Goal: Complete application form

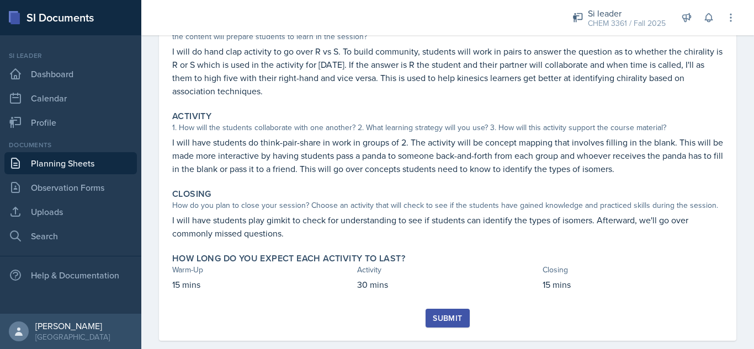
scroll to position [154, 0]
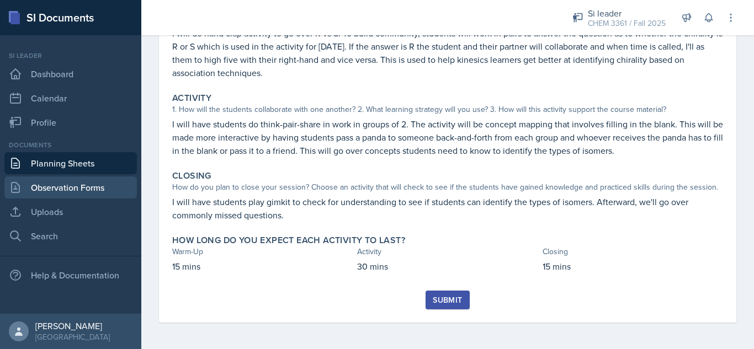
click at [82, 184] on link "Observation Forms" at bounding box center [70, 188] width 132 height 22
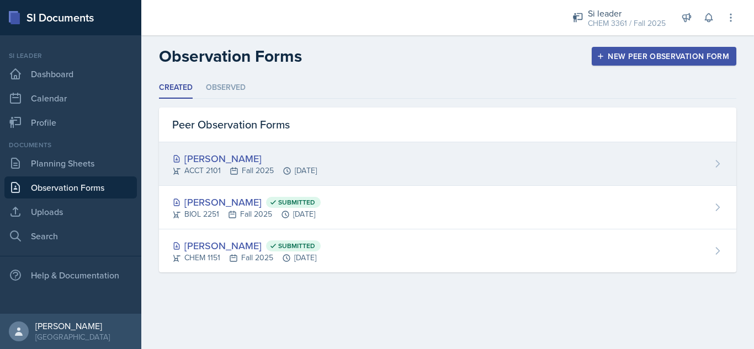
click at [257, 162] on div "[PERSON_NAME]" at bounding box center [244, 158] width 145 height 15
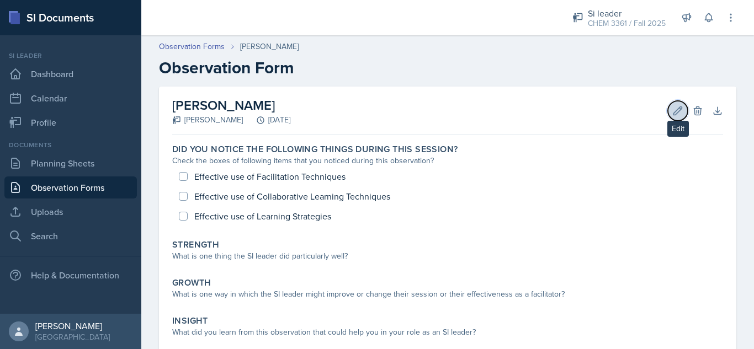
click at [668, 111] on button "Edit" at bounding box center [678, 111] width 20 height 20
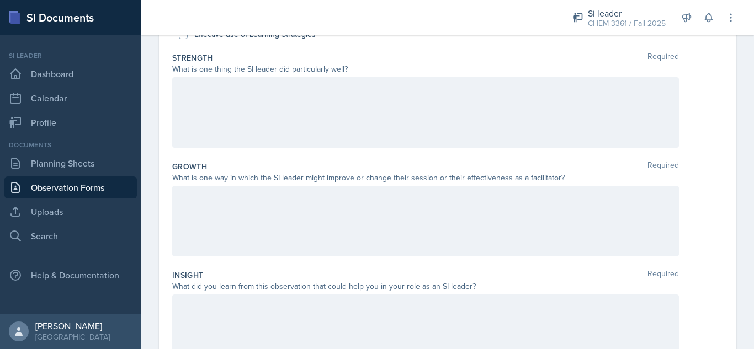
scroll to position [185, 0]
click at [310, 215] on div at bounding box center [425, 220] width 507 height 71
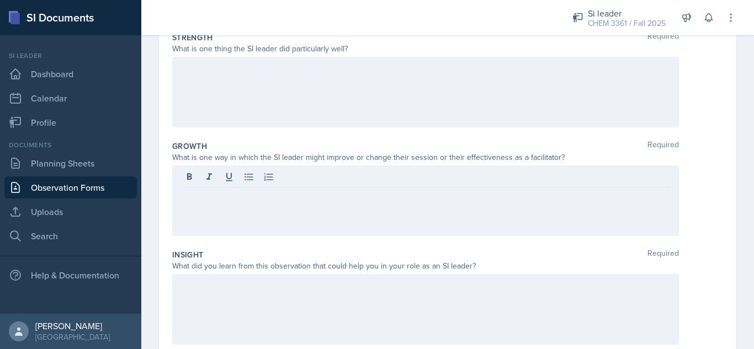
click at [287, 294] on div at bounding box center [425, 309] width 507 height 71
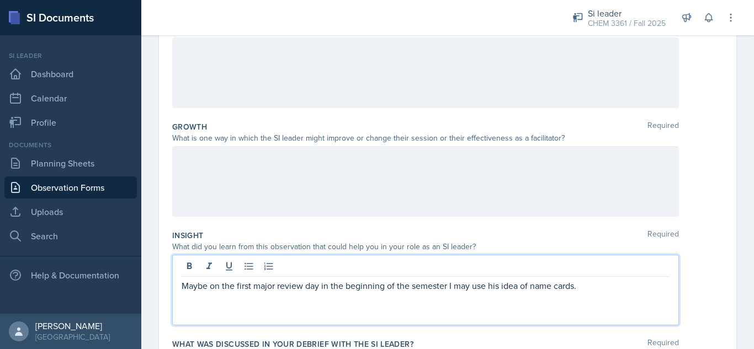
click at [300, 176] on div at bounding box center [425, 181] width 507 height 71
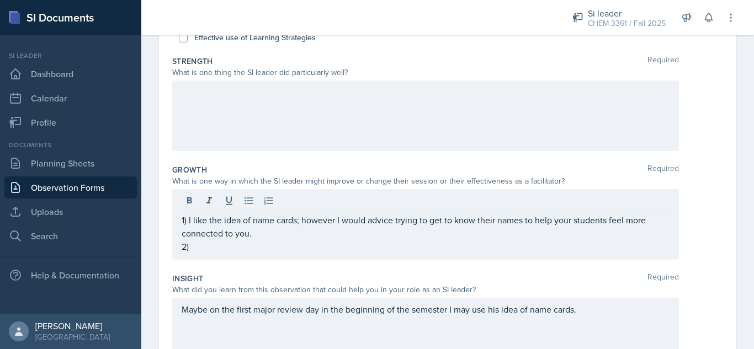
scroll to position [176, 0]
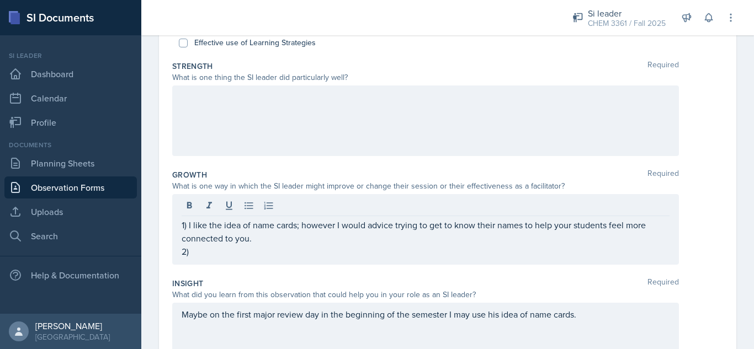
click at [291, 110] on div at bounding box center [425, 121] width 507 height 71
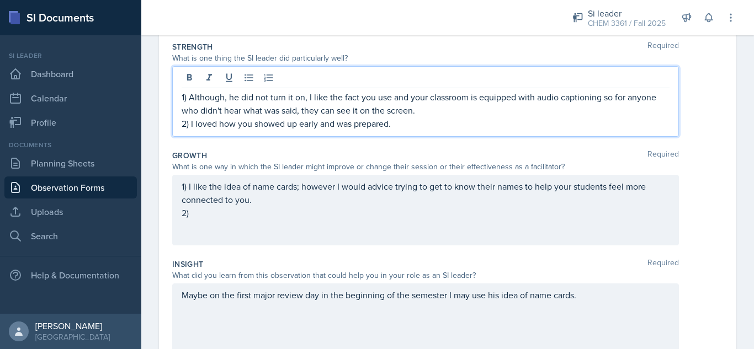
click at [273, 214] on div "1) I like the idea of name cards; however I would advice trying to get to know …" at bounding box center [426, 200] width 488 height 40
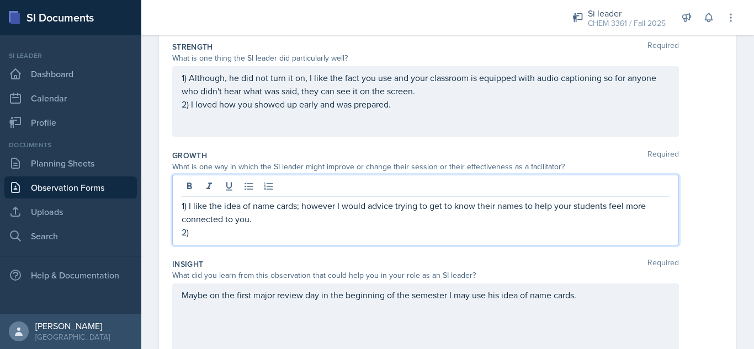
click at [201, 235] on p "2)" at bounding box center [426, 232] width 488 height 13
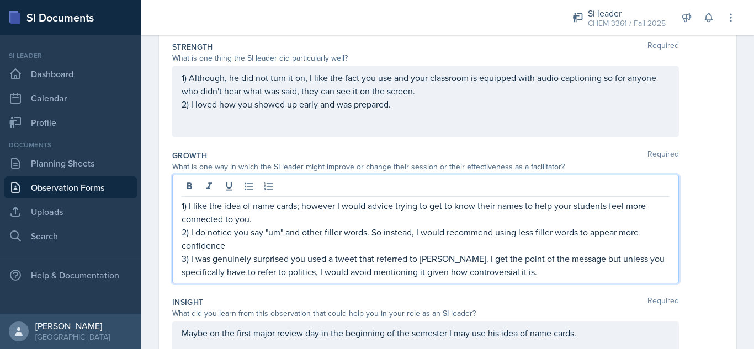
click at [421, 110] on div "1) Although, he did not turn it on, I like the fact you use and your classroom …" at bounding box center [426, 91] width 488 height 40
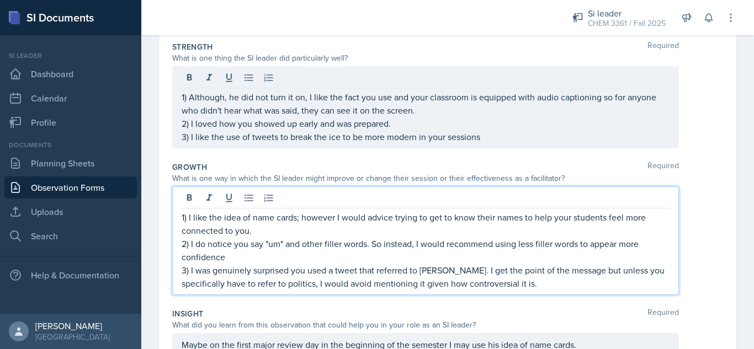
click at [563, 268] on p "3) I was genuinely surprised you used a tweet that referred to [PERSON_NAME]. I…" at bounding box center [426, 277] width 488 height 26
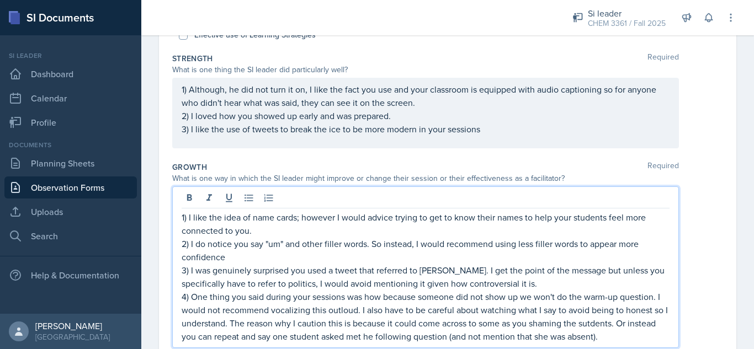
scroll to position [193, 0]
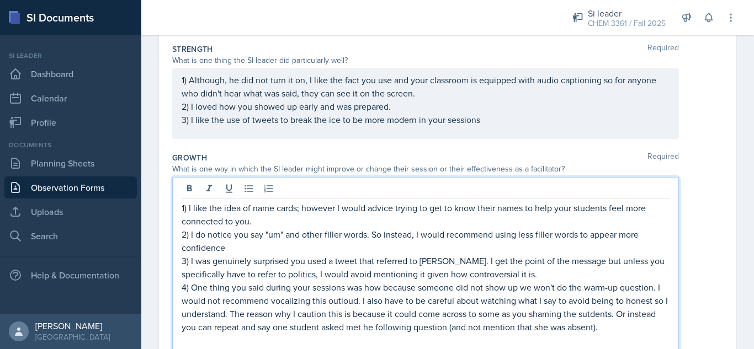
click at [541, 243] on p "2) I do notice you say "um" and other filler words. So instead, I would recomme…" at bounding box center [426, 241] width 488 height 26
click at [570, 276] on p "3) I was genuinely surprised you used a tweet that referred to [PERSON_NAME]. I…" at bounding box center [426, 267] width 488 height 26
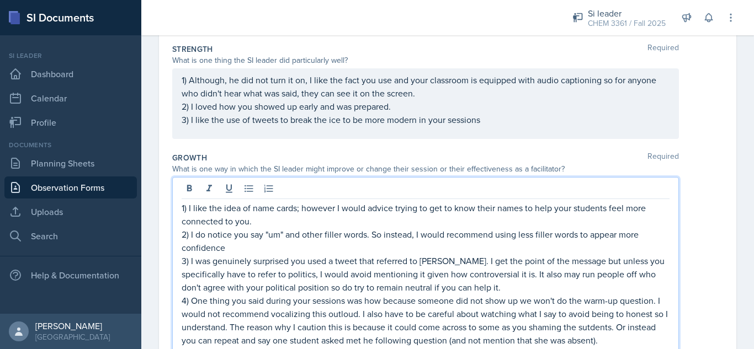
click at [346, 313] on p "4) One thing you said during your sessions was how because someone did not show…" at bounding box center [426, 320] width 488 height 53
click at [342, 309] on p "4) One thing you said during your sessions was how because someone did not show…" at bounding box center [426, 320] width 488 height 53
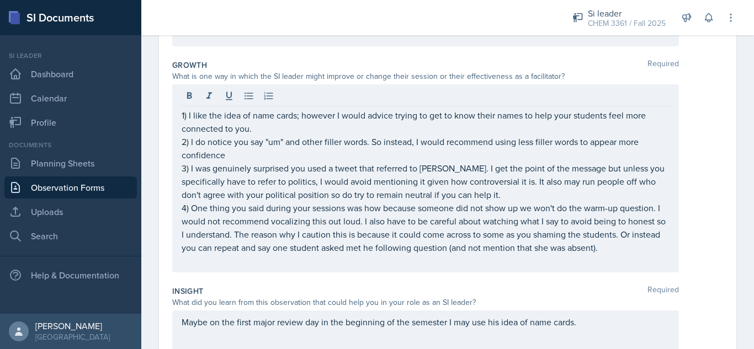
scroll to position [310, 0]
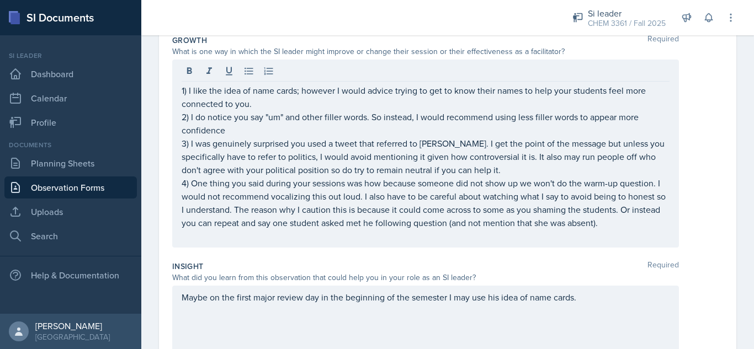
drag, startPoint x: 734, startPoint y: 254, endPoint x: 730, endPoint y: 214, distance: 39.9
click at [730, 214] on div "Date [DATE] [DATE] 31 1 2 3 4 5 6 7 8 9 10 11 12 13 14 15 16 17 18 19 20 21 22 …" at bounding box center [447, 142] width 613 height 733
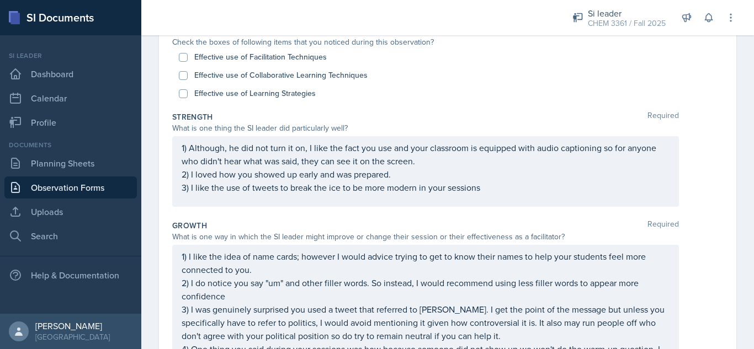
scroll to position [126, 0]
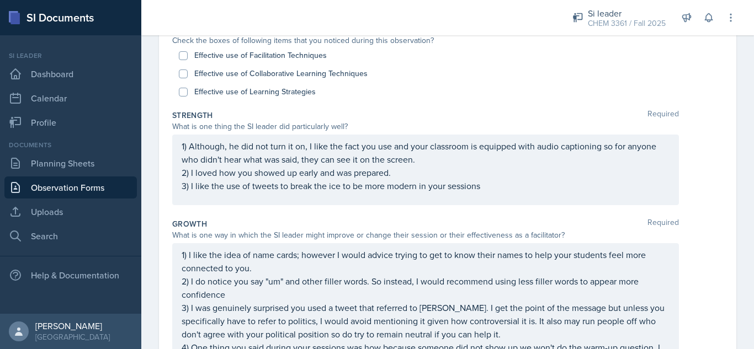
click at [508, 192] on p "3) I like the use of tweets to break the ice to be more modern in your sessions" at bounding box center [426, 185] width 488 height 13
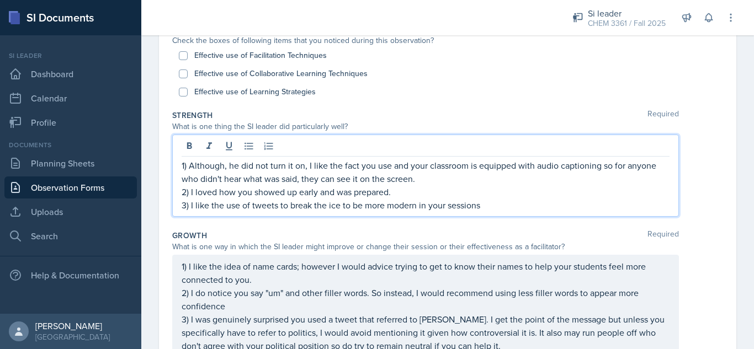
scroll to position [146, 0]
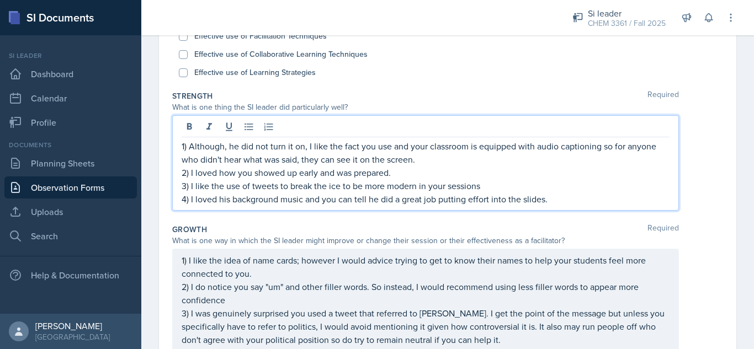
click at [379, 203] on p "4) I loved his background music and you can tell he did a great job putting eff…" at bounding box center [426, 199] width 488 height 13
click at [575, 198] on p "4) I loved his background music and he did a great job putting effort into the …" at bounding box center [426, 199] width 488 height 13
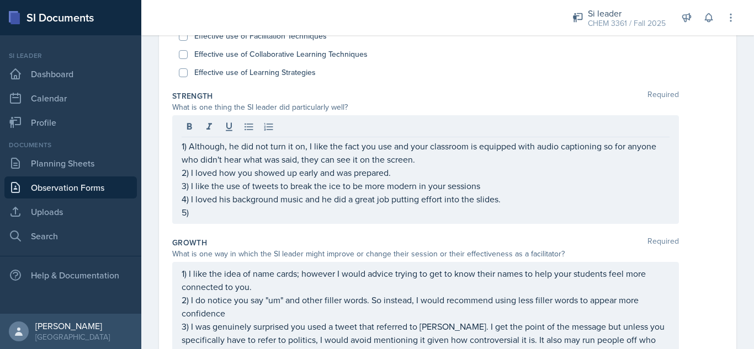
click at [288, 73] on label "Effective use of Learning Strategies" at bounding box center [254, 73] width 121 height 12
click at [188, 73] on input "Effective use of Learning Strategies" at bounding box center [183, 72] width 9 height 9
checkbox input "true"
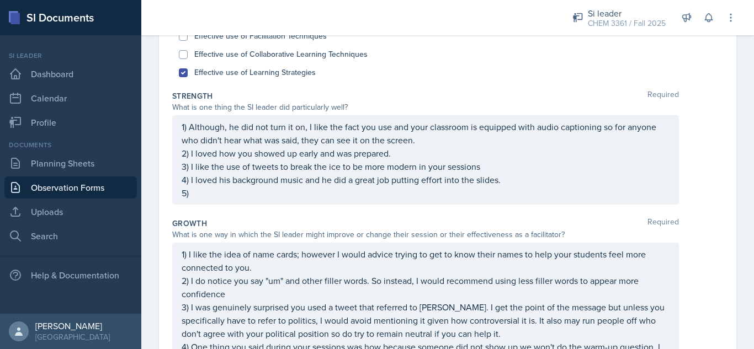
click at [306, 54] on label "Effective use of Collaborative Learning Techniques" at bounding box center [280, 55] width 173 height 12
click at [188, 54] on input "Effective use of Collaborative Learning Techniques" at bounding box center [183, 54] width 9 height 9
checkbox input "true"
click at [283, 38] on label "Effective use of Facilitation Techniques" at bounding box center [260, 36] width 132 height 12
click at [188, 38] on input "Effective use of Facilitation Techniques" at bounding box center [183, 36] width 9 height 9
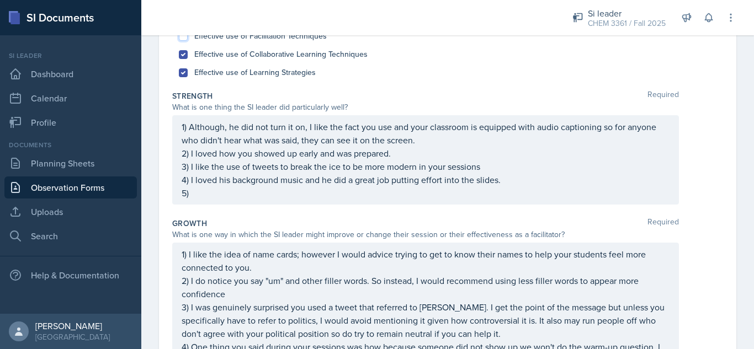
checkbox input "true"
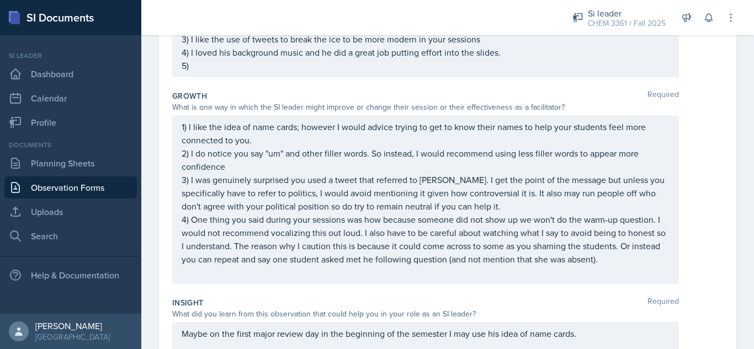
scroll to position [290, 0]
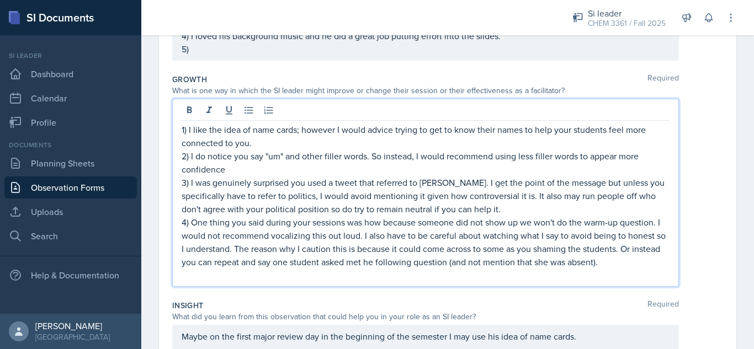
click at [645, 237] on p "4) One thing you said during your sessions was how because someone did not show…" at bounding box center [426, 242] width 488 height 53
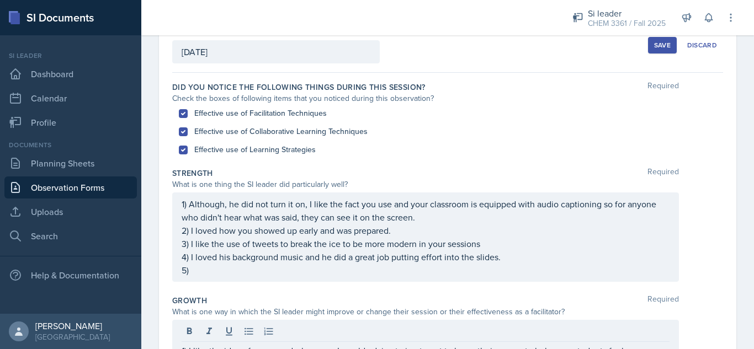
scroll to position [76, 0]
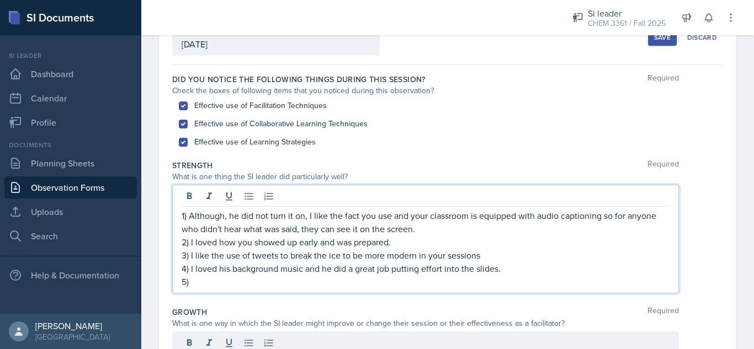
click at [218, 262] on p "4) I loved his background music and he did a great job putting effort into the …" at bounding box center [426, 268] width 488 height 13
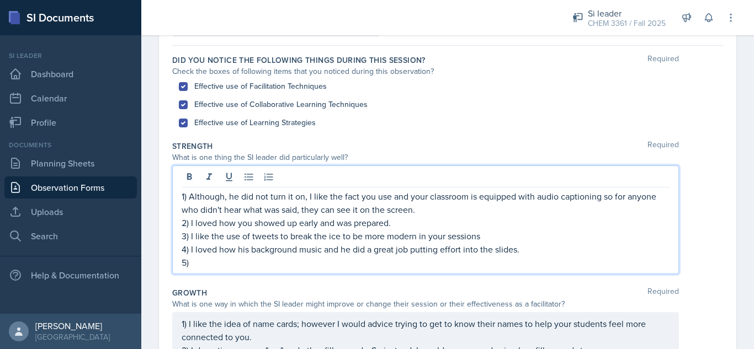
click at [321, 251] on p "4) I loved how his background music and he did a great job putting effort into …" at bounding box center [426, 249] width 488 height 13
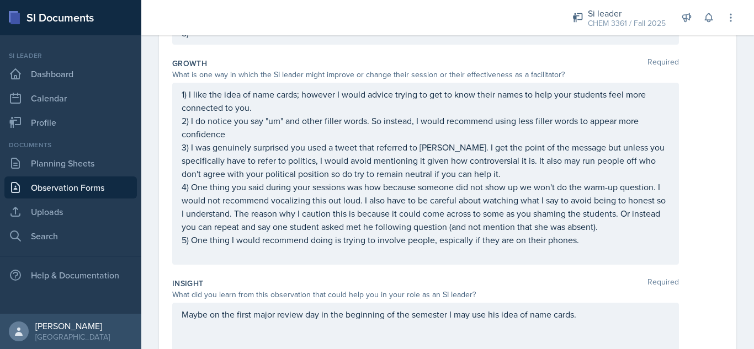
click at [633, 238] on p "5) One thing I would recommend doing is trying to involve people, espically if …" at bounding box center [426, 239] width 488 height 13
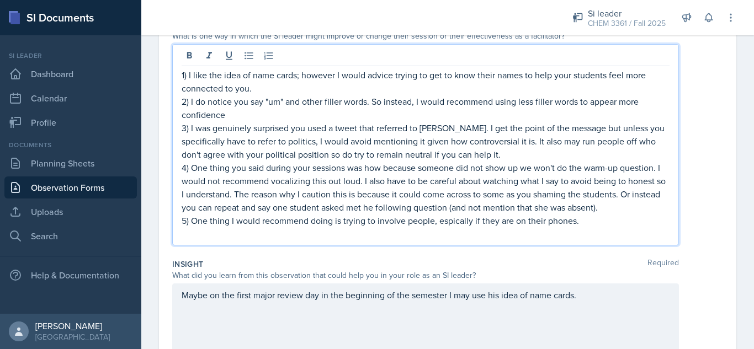
scroll to position [325, 0]
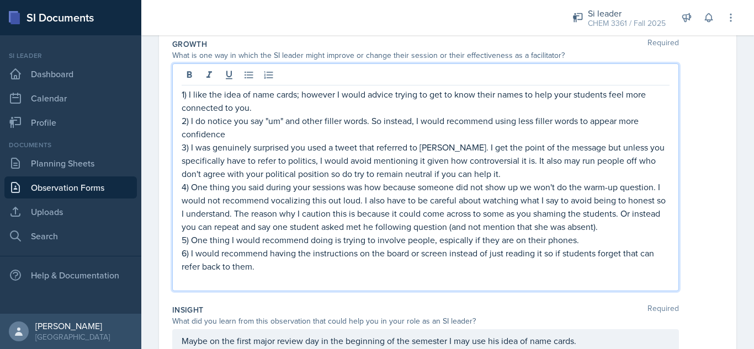
click at [628, 204] on p "4) One thing you said during your sessions was how because someone did not show…" at bounding box center [426, 206] width 488 height 53
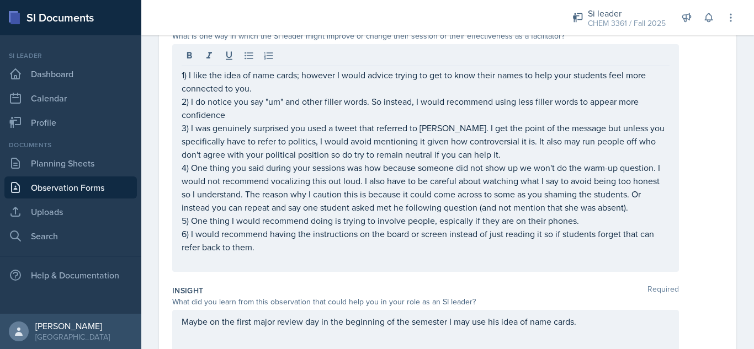
scroll to position [346, 0]
click at [663, 194] on div "1) I like the idea of name cards; however I would advice trying to get to know …" at bounding box center [425, 157] width 507 height 228
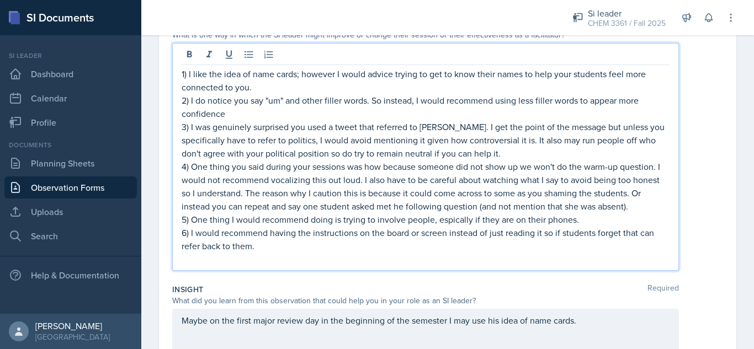
click at [654, 193] on p "4) One thing you said during your sessions was how because someone did not show…" at bounding box center [426, 186] width 488 height 53
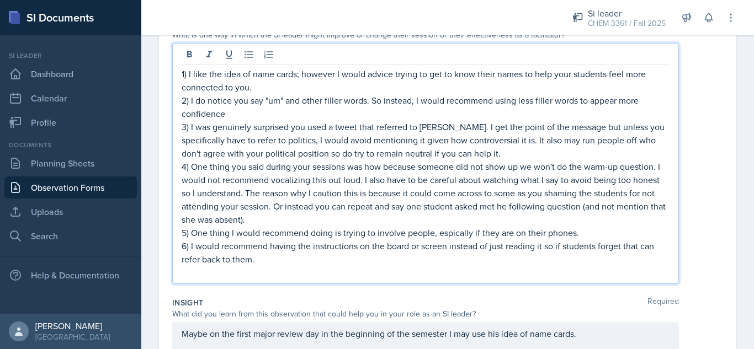
click at [458, 234] on p "5) One thing I would recommend doing is trying to involve people, espically if …" at bounding box center [426, 232] width 488 height 13
click at [315, 264] on p "6) I would recommend having the instructions on the board or screen instead of …" at bounding box center [426, 253] width 488 height 26
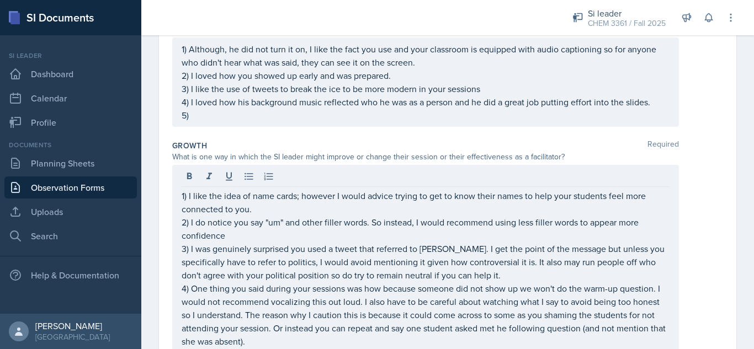
scroll to position [222, 0]
click at [270, 116] on p "5)" at bounding box center [426, 116] width 488 height 13
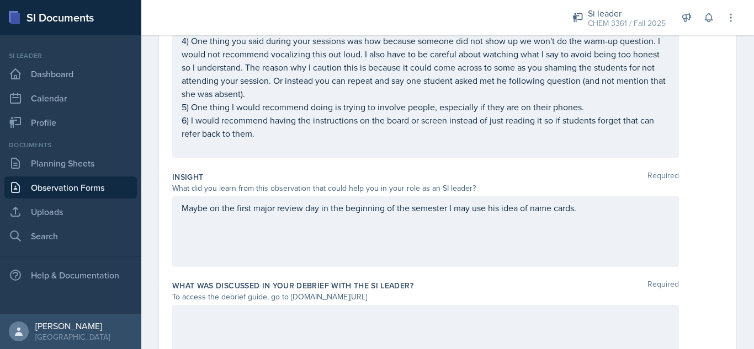
scroll to position [555, 0]
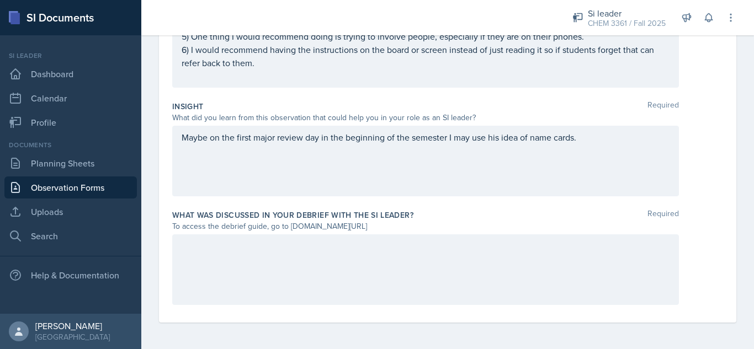
click at [605, 130] on div "Maybe on the first major review day in the beginning of the semester I may use …" at bounding box center [425, 161] width 507 height 71
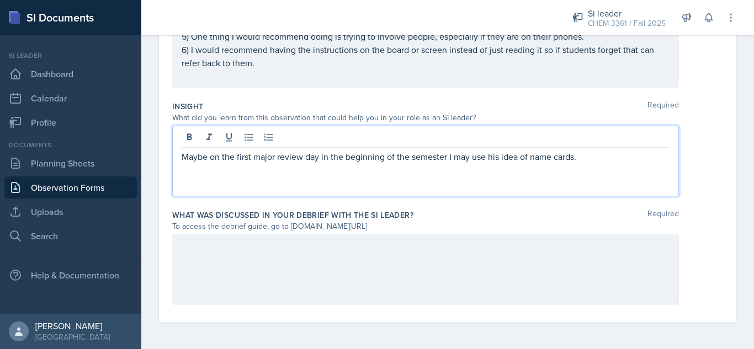
scroll to position [536, 0]
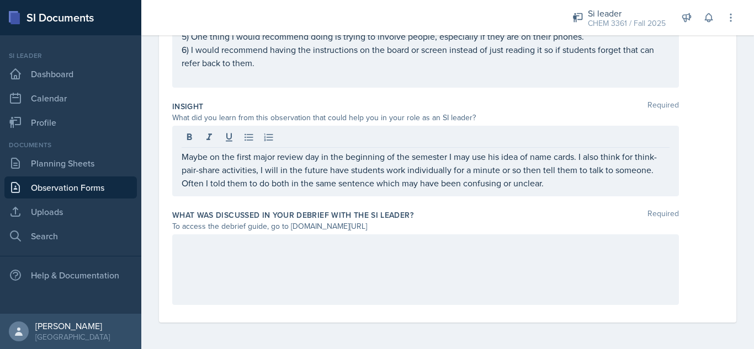
click at [459, 261] on div at bounding box center [425, 270] width 507 height 71
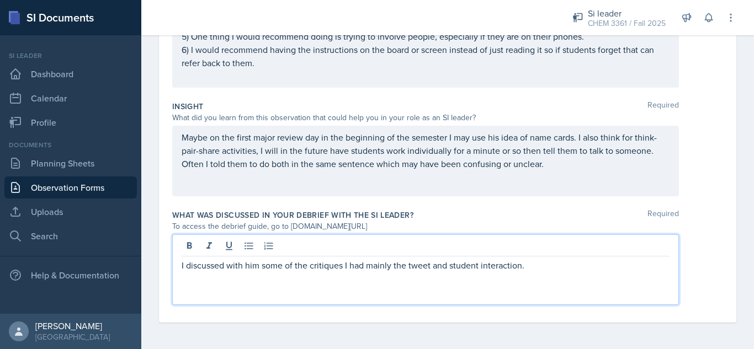
click at [548, 267] on p "I discussed with him some of the critiques I had mainly the tweet and student i…" at bounding box center [426, 265] width 488 height 13
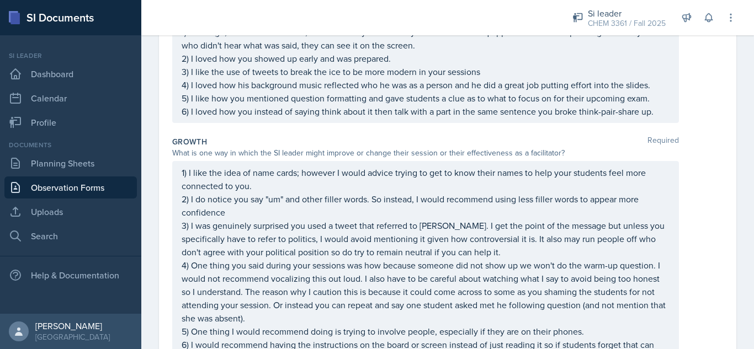
scroll to position [238, 0]
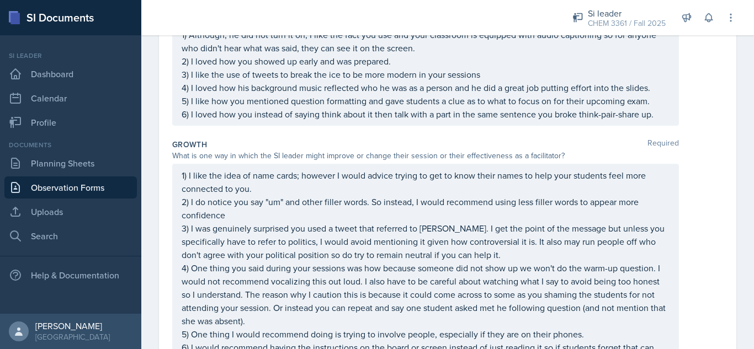
click at [660, 118] on p "6) I loved how you instead of saying think about it then talk with a part in th…" at bounding box center [426, 114] width 488 height 13
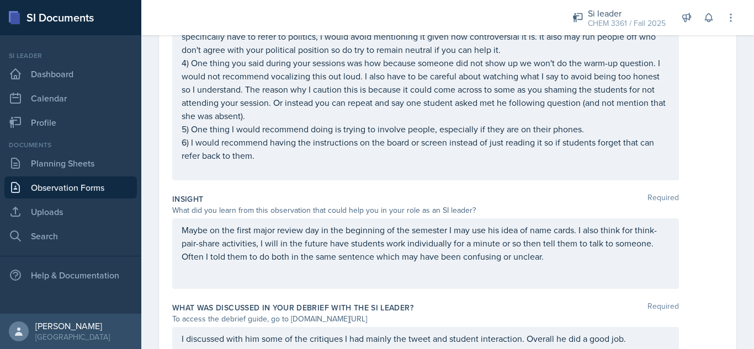
scroll to position [569, 0]
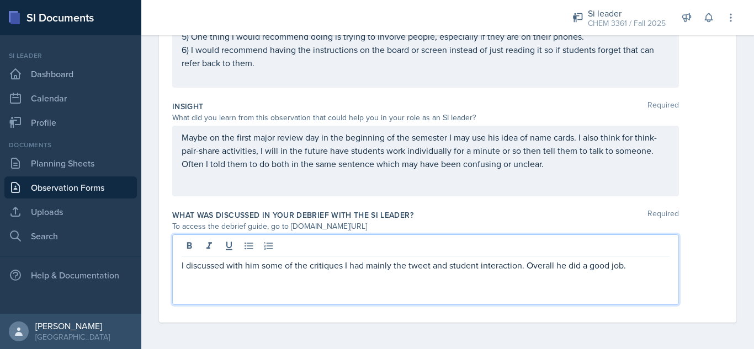
click at [638, 246] on div "I discussed with him some of the critiques I had mainly the tweet and student i…" at bounding box center [425, 270] width 507 height 71
click at [523, 269] on p "I discussed with him some of the critiques I had mainly the tweet and student i…" at bounding box center [426, 265] width 488 height 13
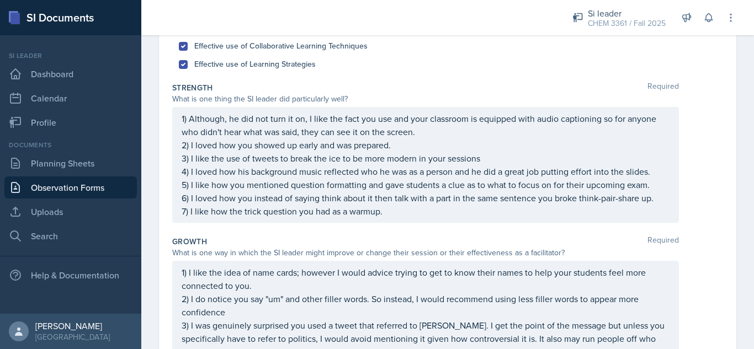
scroll to position [0, 0]
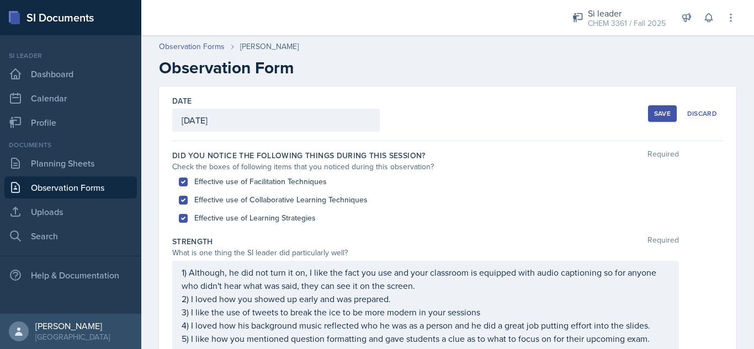
click at [659, 110] on div "Save" at bounding box center [662, 113] width 17 height 9
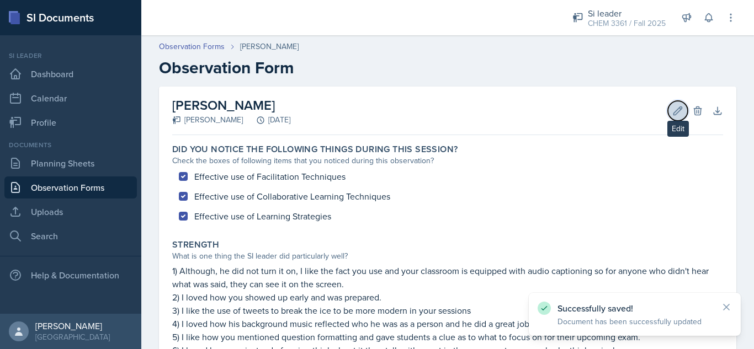
click at [673, 117] on button "Edit" at bounding box center [678, 111] width 20 height 20
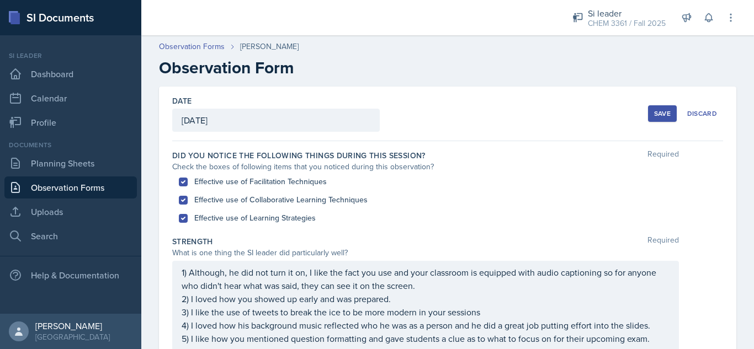
click at [654, 116] on div "Save" at bounding box center [662, 113] width 17 height 9
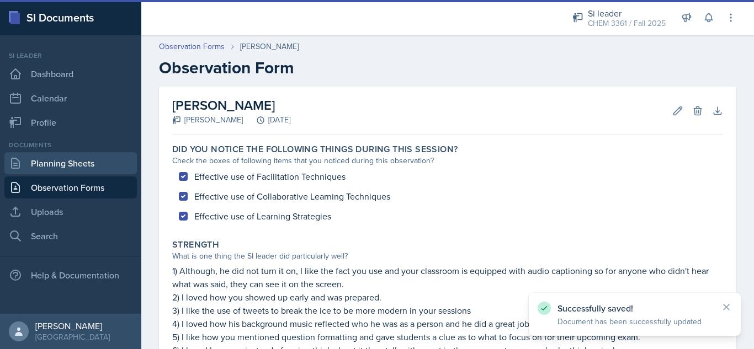
click at [50, 158] on link "Planning Sheets" at bounding box center [70, 163] width 132 height 22
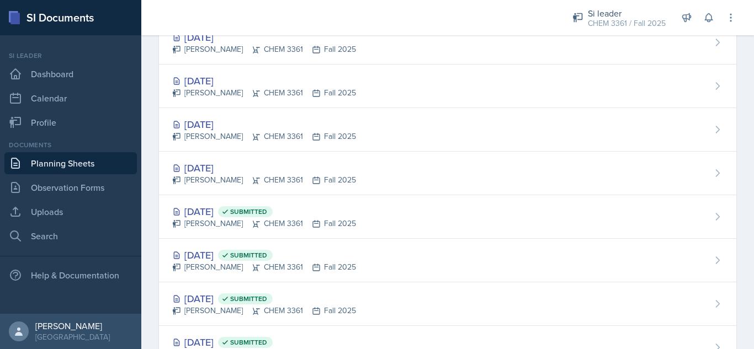
scroll to position [210, 0]
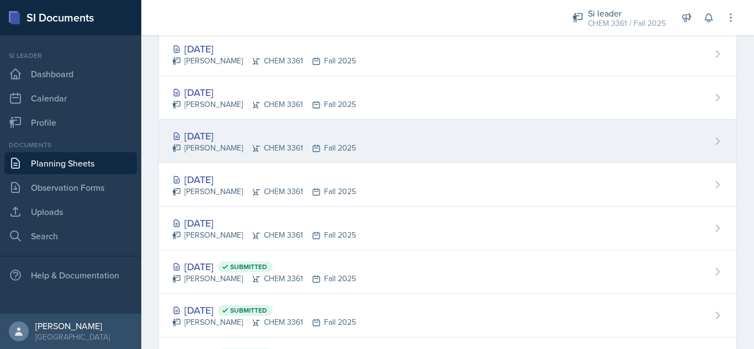
click at [577, 146] on div "[DATE] [PERSON_NAME] CHEM 3361 Fall 2025" at bounding box center [447, 142] width 577 height 44
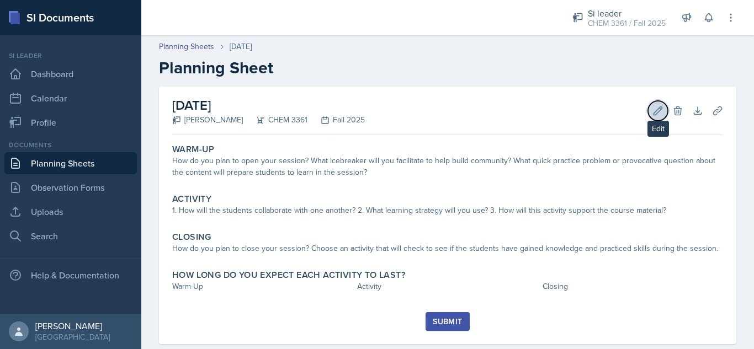
click at [654, 114] on icon at bounding box center [658, 111] width 8 height 8
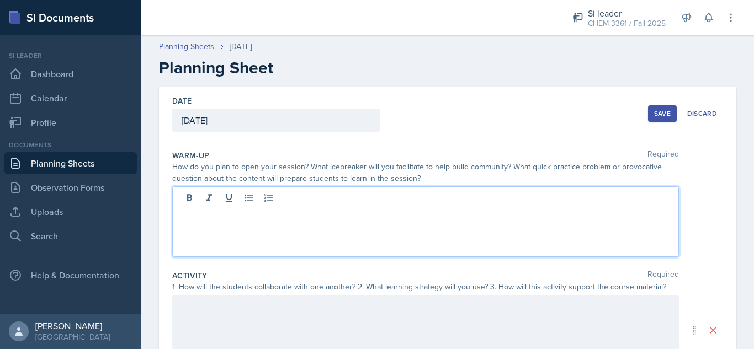
click at [509, 203] on div at bounding box center [425, 222] width 507 height 71
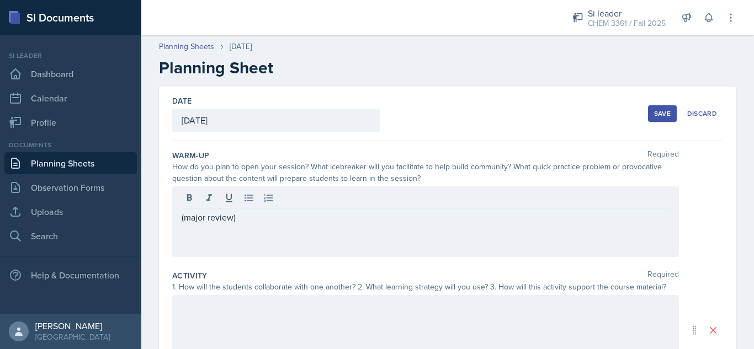
drag, startPoint x: 753, startPoint y: 18, endPoint x: 753, endPoint y: 93, distance: 75.1
click at [753, 93] on div "Si leader CHEM 3361 / Fall 2025 Si leader CHEM 3362 / Summer 2025 Si leader CHE…" at bounding box center [447, 174] width 613 height 349
click at [472, 73] on h2 "Planning Sheet" at bounding box center [447, 68] width 577 height 20
drag, startPoint x: 728, startPoint y: 112, endPoint x: 746, endPoint y: 156, distance: 47.8
click at [746, 156] on main "Planning Sheets [DATE] Planning Sheet Date [DATE] [DATE] 31 1 2 3 4 5 6 7 8 9 1…" at bounding box center [447, 192] width 613 height 314
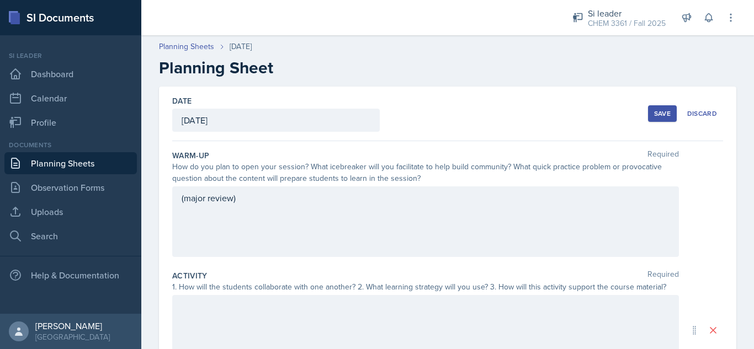
click at [708, 151] on div "Warm-Up Required" at bounding box center [447, 155] width 551 height 11
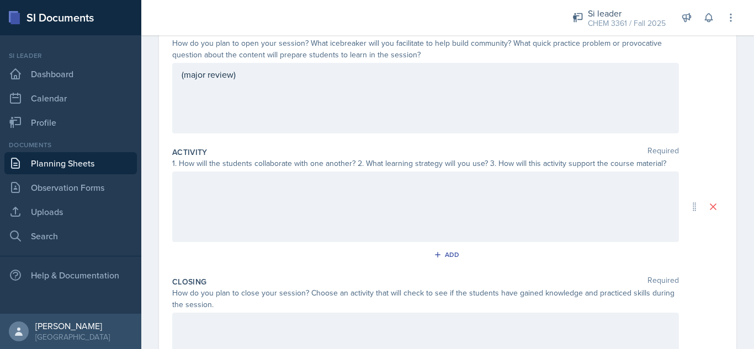
scroll to position [143, 0]
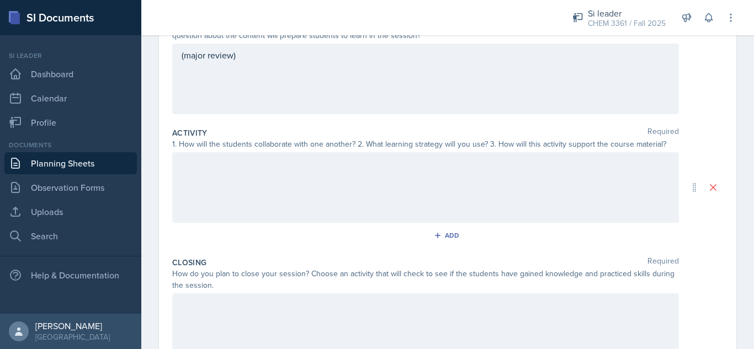
click at [358, 62] on p "(major review)" at bounding box center [426, 55] width 488 height 13
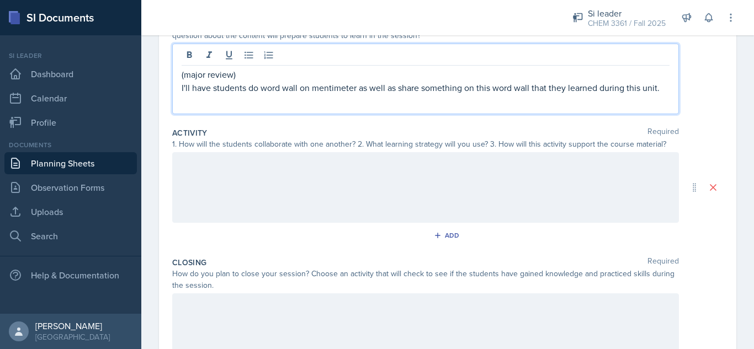
drag, startPoint x: 323, startPoint y: 89, endPoint x: 304, endPoint y: 107, distance: 25.8
click at [304, 107] on div "(major review) I'll have students do word wall on mentimeter as well as share s…" at bounding box center [425, 79] width 507 height 71
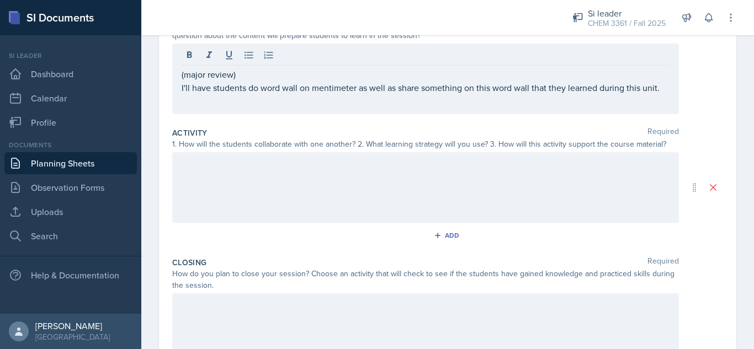
click at [330, 180] on div at bounding box center [425, 187] width 507 height 71
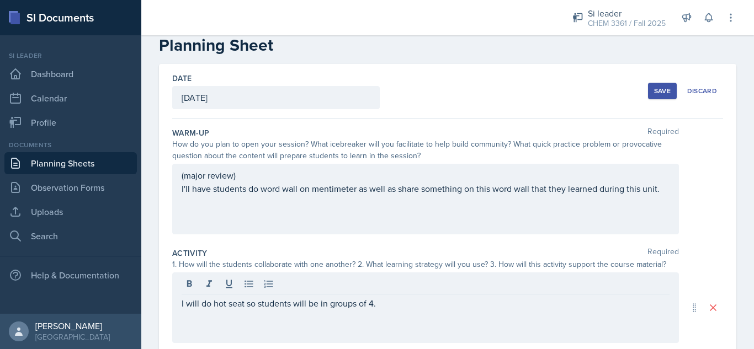
scroll to position [0, 0]
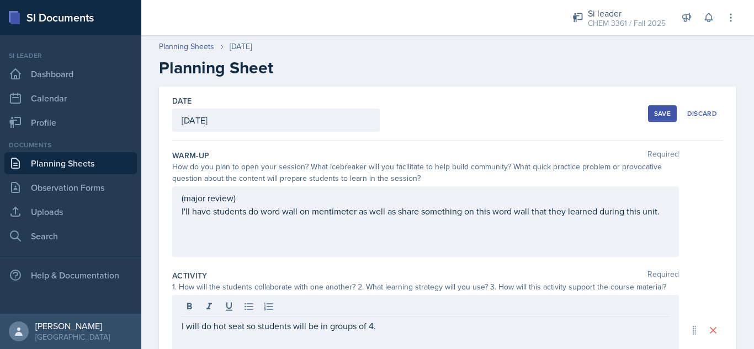
click at [654, 115] on div "Save" at bounding box center [662, 113] width 17 height 9
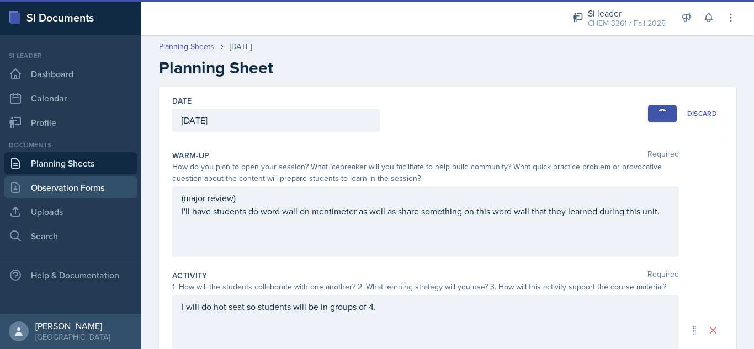
click at [89, 189] on link "Observation Forms" at bounding box center [70, 188] width 132 height 22
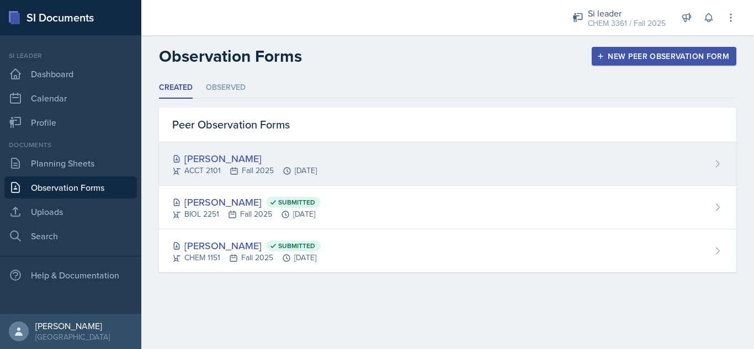
click at [252, 167] on div "ACCT 2101 Fall 2025 [DATE]" at bounding box center [244, 171] width 145 height 12
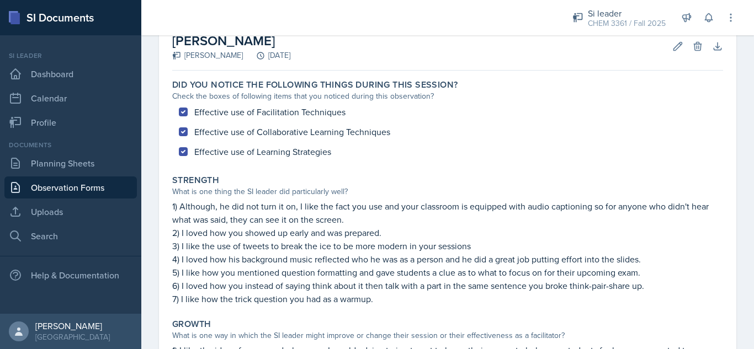
scroll to position [65, 0]
click at [672, 45] on icon at bounding box center [677, 46] width 11 height 11
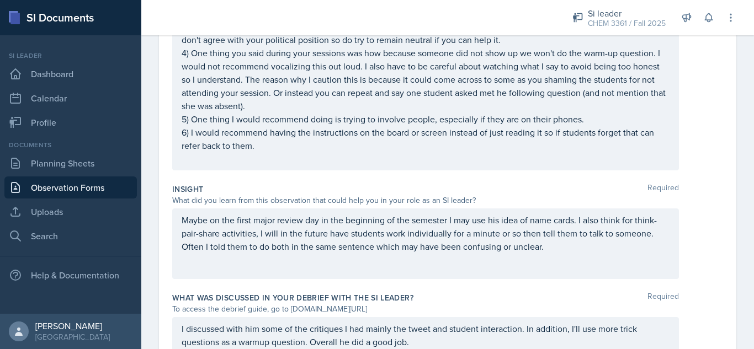
scroll to position [549, 0]
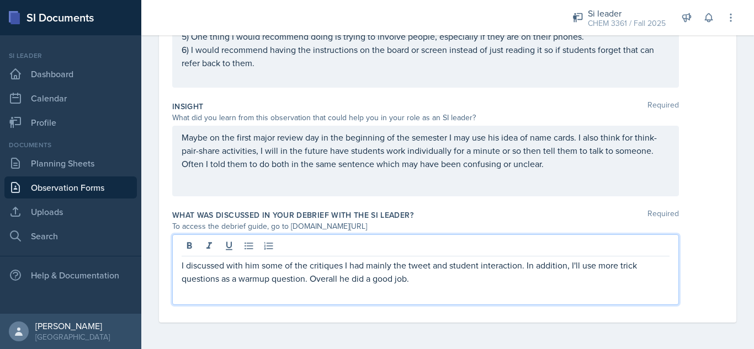
click at [442, 263] on p "I discussed with him some of the critiques I had mainly the tweet and student i…" at bounding box center [426, 272] width 488 height 26
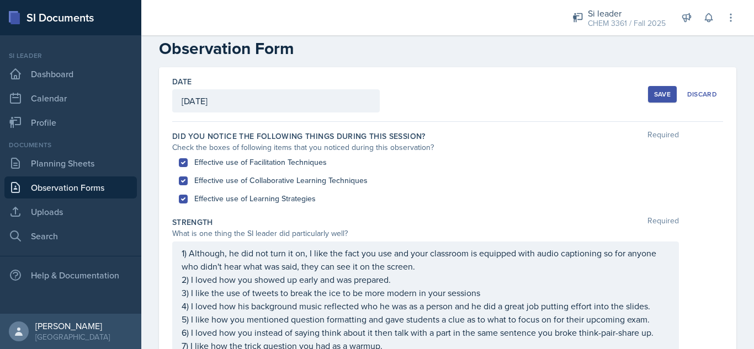
scroll to position [18, 0]
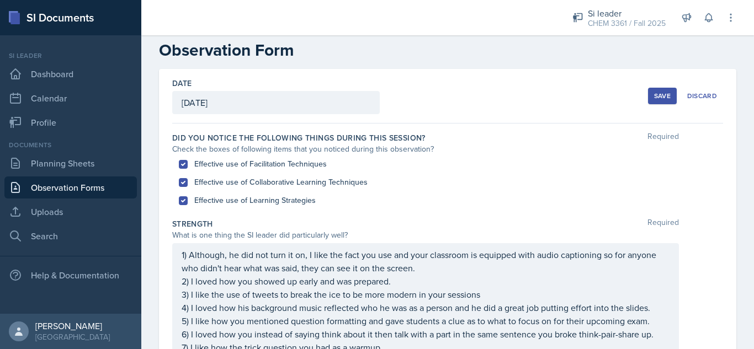
click at [658, 96] on div "Save" at bounding box center [662, 96] width 17 height 9
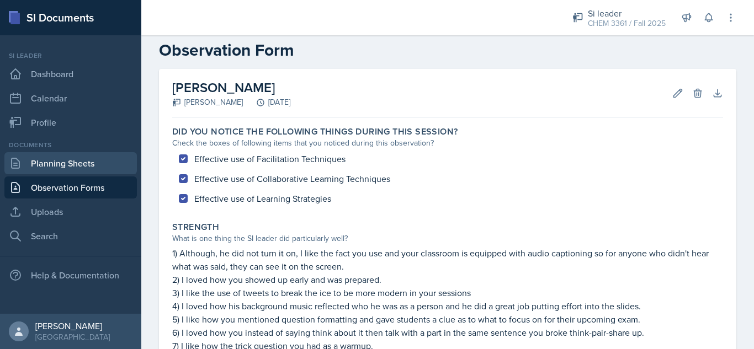
click at [86, 163] on link "Planning Sheets" at bounding box center [70, 163] width 132 height 22
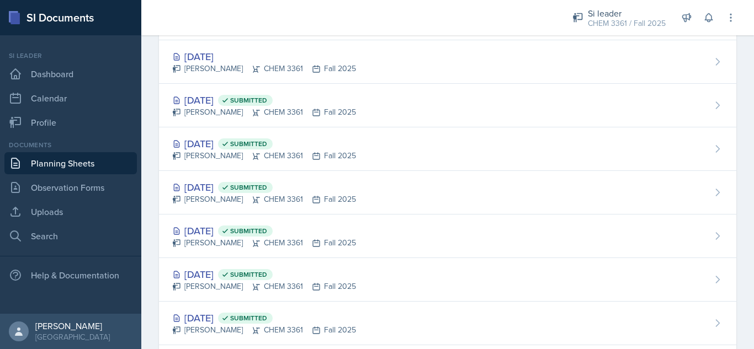
scroll to position [375, 0]
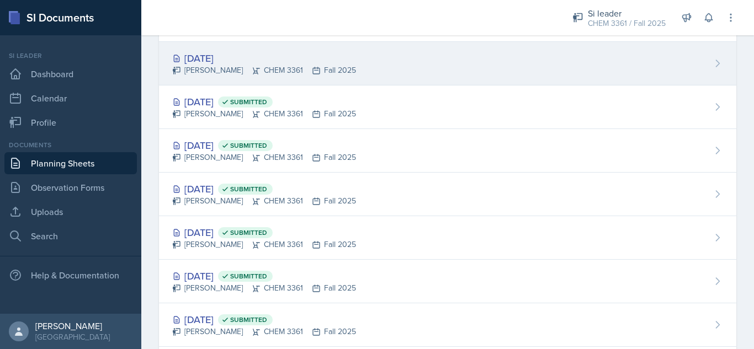
click at [421, 72] on div "[DATE] [PERSON_NAME] CHEM 3361 Fall 2025" at bounding box center [447, 64] width 577 height 44
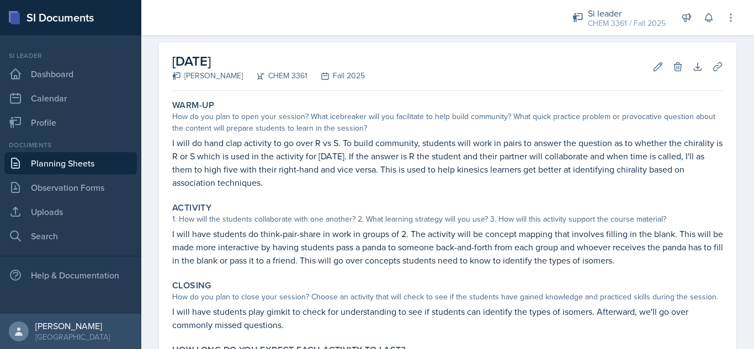
scroll to position [45, 0]
click at [652, 68] on icon at bounding box center [657, 66] width 11 height 11
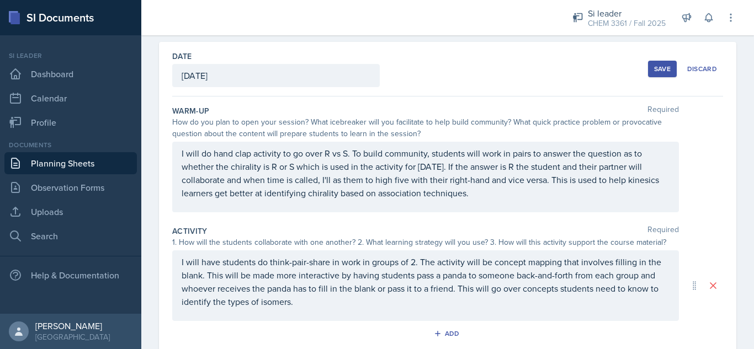
scroll to position [263, 0]
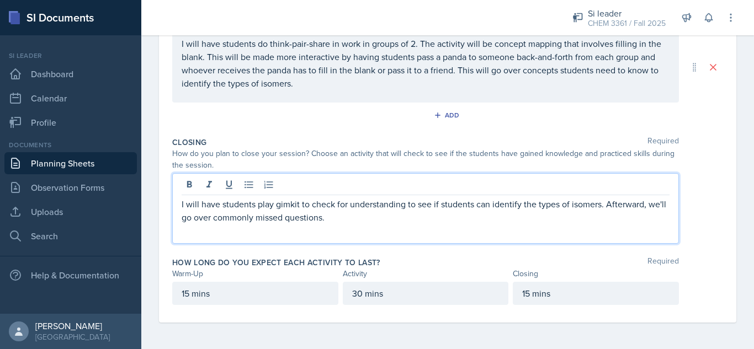
click at [303, 187] on div "I will have students play gimkit to check for understanding to see if students …" at bounding box center [425, 208] width 507 height 71
click at [388, 221] on p "I will have students play kahoot to check for understanding to see if students …" at bounding box center [426, 211] width 488 height 26
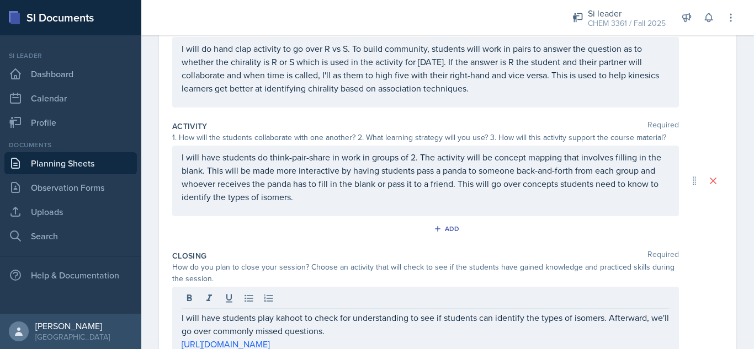
scroll to position [152, 0]
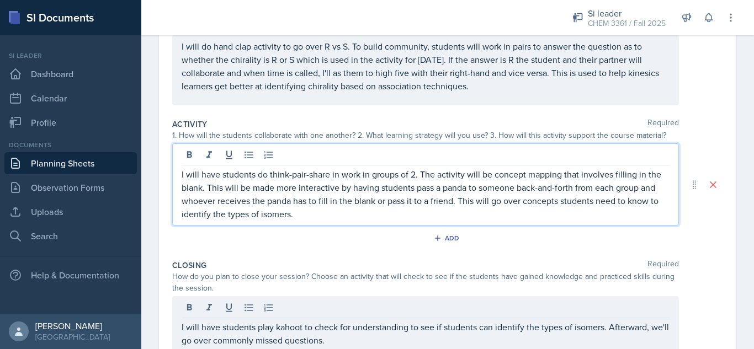
click at [368, 198] on p "I will have students do think-pair-share in work in groups of 2. The activity w…" at bounding box center [426, 194] width 488 height 53
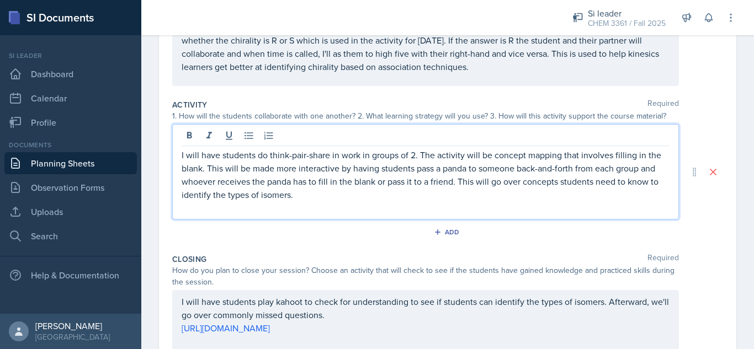
paste div
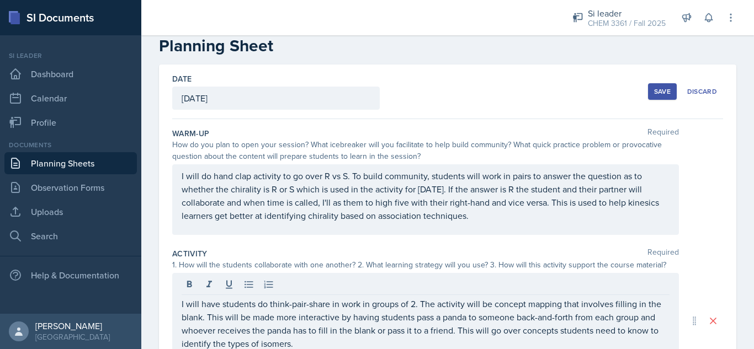
scroll to position [13, 0]
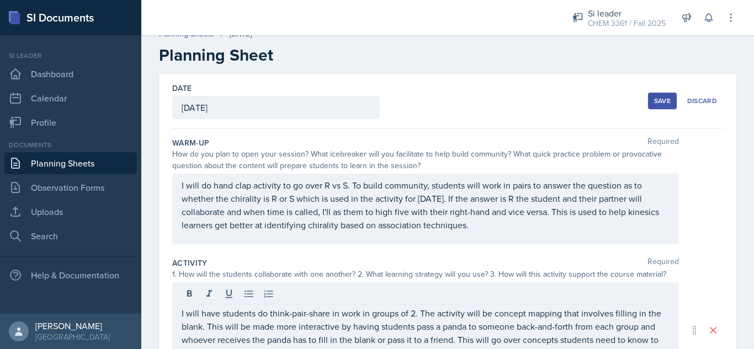
click at [648, 100] on button "Save" at bounding box center [662, 101] width 29 height 17
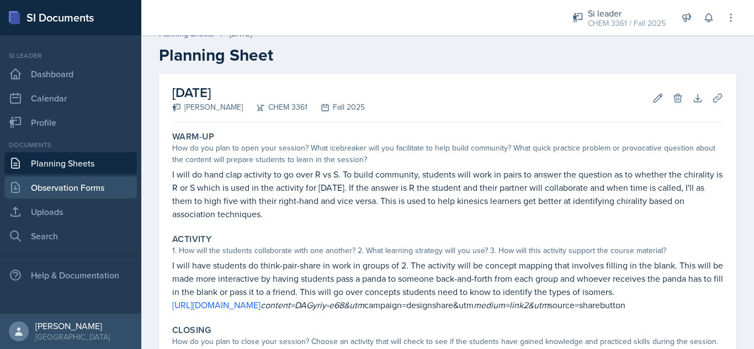
click at [88, 186] on link "Observation Forms" at bounding box center [70, 188] width 132 height 22
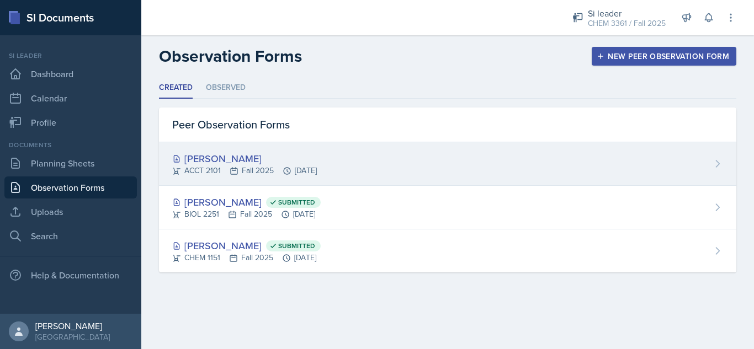
click at [234, 158] on div "[PERSON_NAME]" at bounding box center [244, 158] width 145 height 15
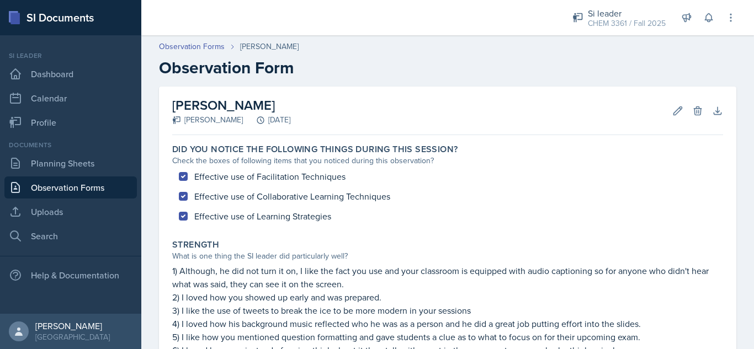
click at [466, 101] on div "[PERSON_NAME] [PERSON_NAME] [DATE] Edit Delete Download Autosaving" at bounding box center [447, 111] width 551 height 49
click at [91, 162] on link "Planning Sheets" at bounding box center [70, 163] width 132 height 22
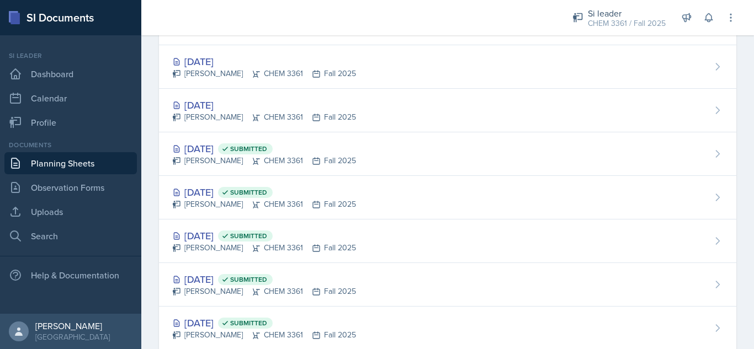
scroll to position [311, 0]
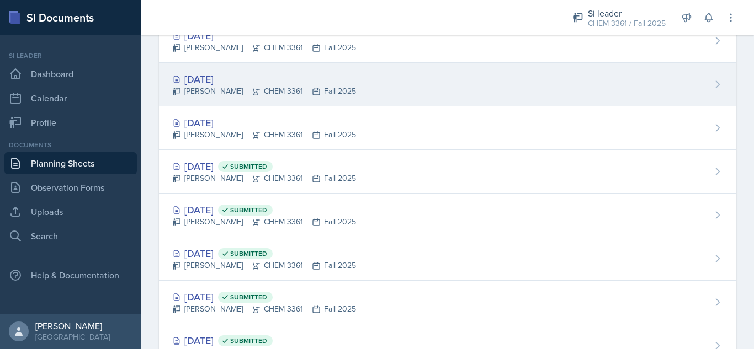
click at [408, 97] on div "[DATE] [PERSON_NAME] CHEM 3361 Fall 2025" at bounding box center [447, 85] width 577 height 44
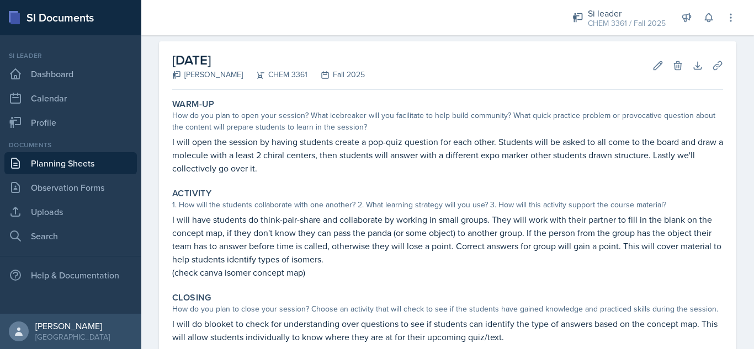
scroll to position [44, 0]
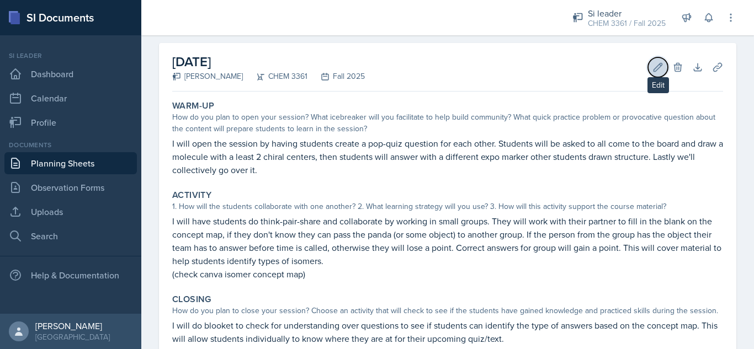
click at [652, 71] on icon at bounding box center [657, 67] width 11 height 11
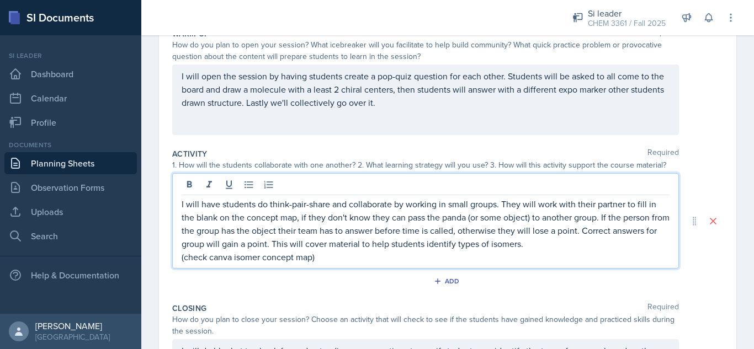
scroll to position [141, 0]
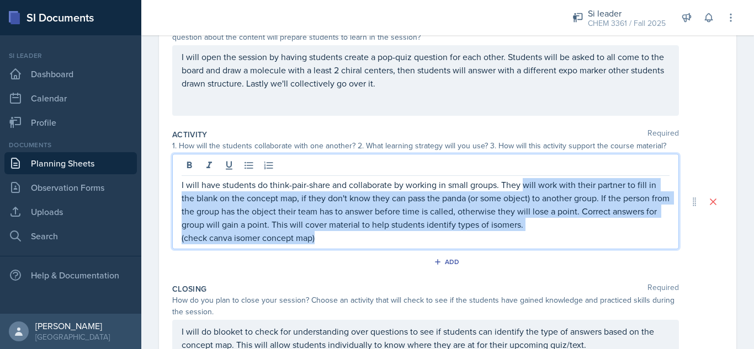
drag, startPoint x: 370, startPoint y: 243, endPoint x: 527, endPoint y: 172, distance: 171.7
click at [527, 172] on div "I will have students do think-pair-share and collaborate by working in small gr…" at bounding box center [425, 201] width 507 height 95
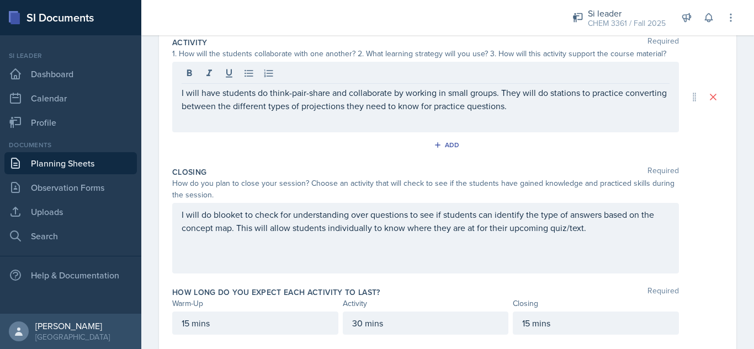
scroll to position [240, 0]
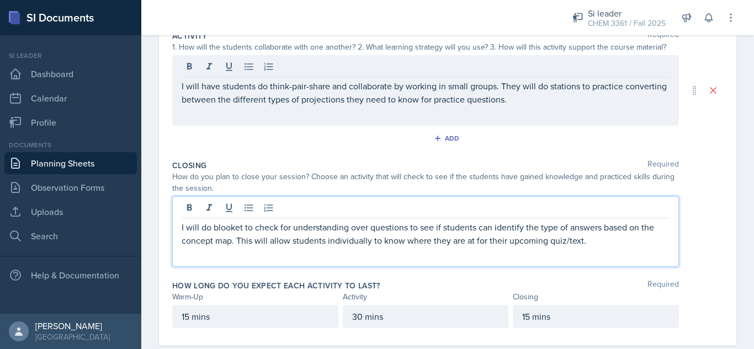
click at [233, 224] on p "I will do blooket to check for understanding over questions to see if students …" at bounding box center [426, 234] width 488 height 26
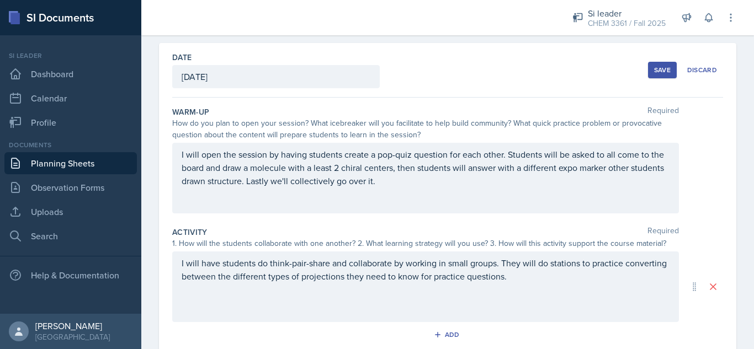
scroll to position [42, 0]
click at [654, 73] on div "Save" at bounding box center [662, 71] width 17 height 9
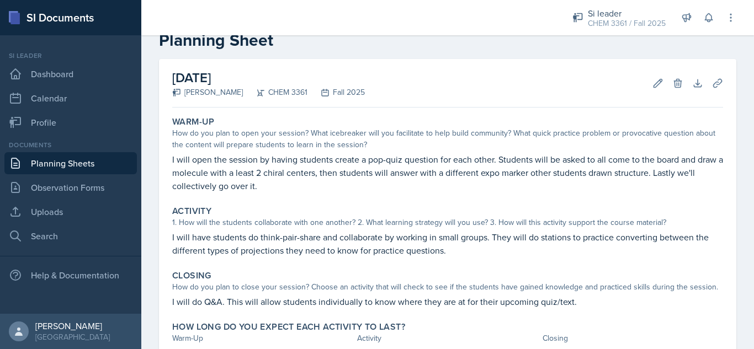
scroll to position [28, 0]
click at [102, 188] on link "Observation Forms" at bounding box center [70, 188] width 132 height 22
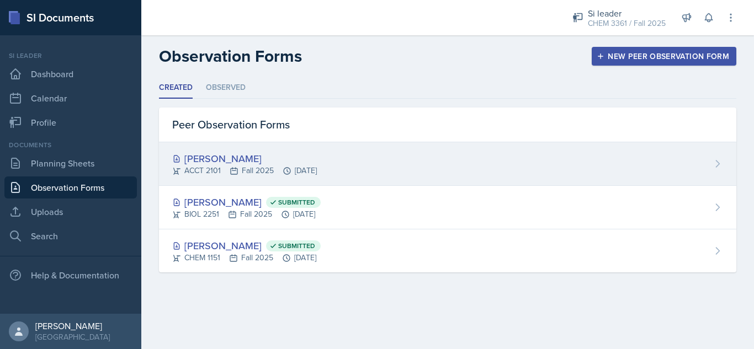
click at [238, 163] on div "[PERSON_NAME]" at bounding box center [244, 158] width 145 height 15
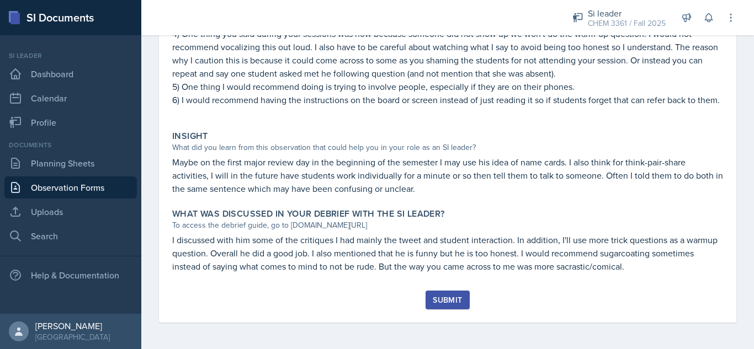
scroll to position [461, 0]
click at [445, 296] on div "Submit" at bounding box center [447, 300] width 29 height 9
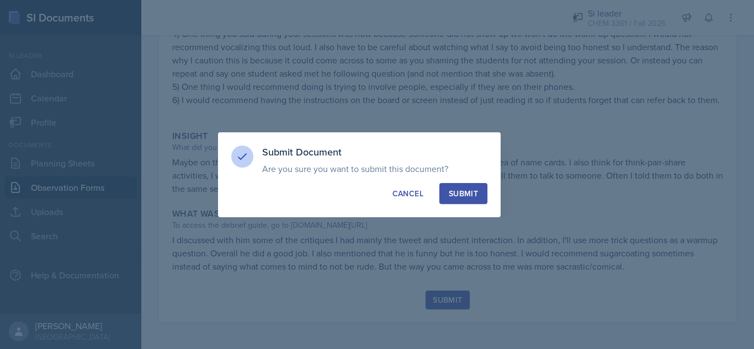
click at [461, 192] on div "Submit" at bounding box center [463, 193] width 29 height 11
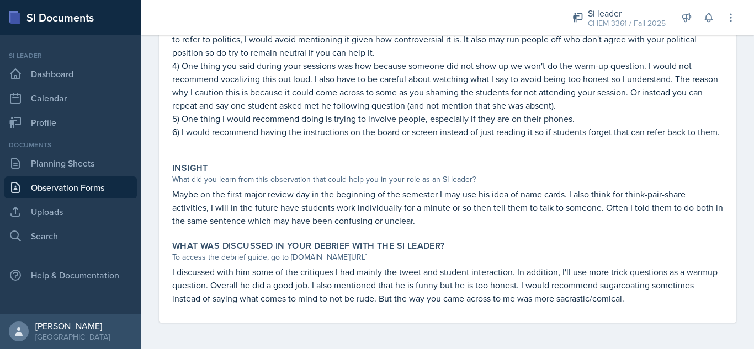
click at [689, 245] on div "What was discussed in your debrief with the SI Leader?" at bounding box center [447, 246] width 551 height 11
click at [89, 188] on link "Observation Forms" at bounding box center [70, 188] width 132 height 22
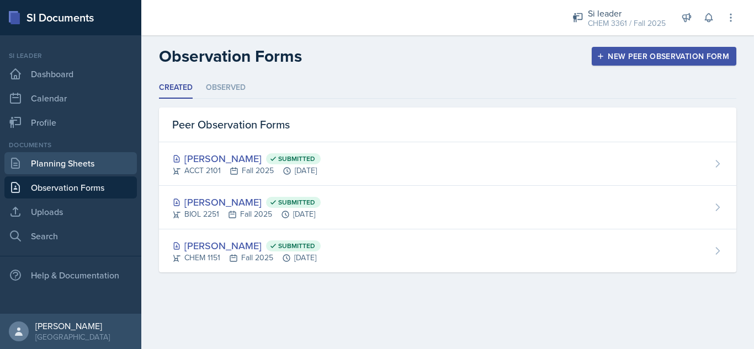
click at [68, 160] on link "Planning Sheets" at bounding box center [70, 163] width 132 height 22
